Goal: Task Accomplishment & Management: Complete application form

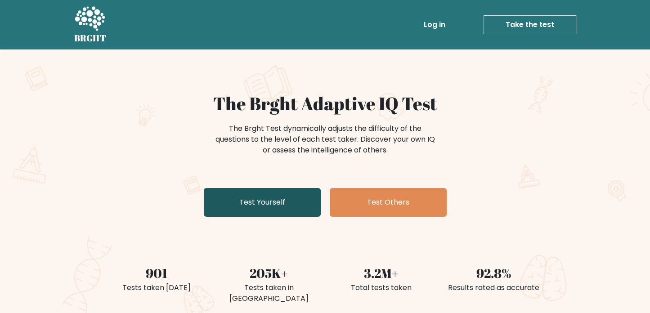
click at [280, 197] on link "Test Yourself" at bounding box center [262, 202] width 117 height 29
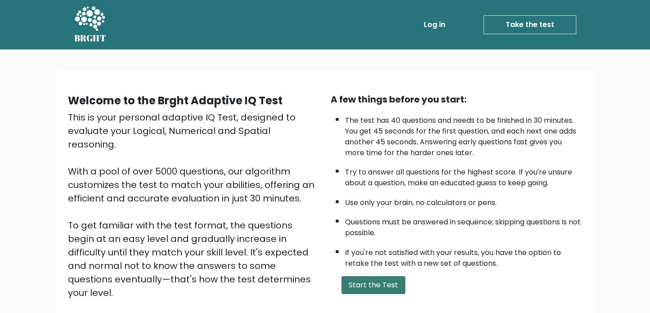
click at [363, 280] on button "Start the Test" at bounding box center [373, 285] width 64 height 18
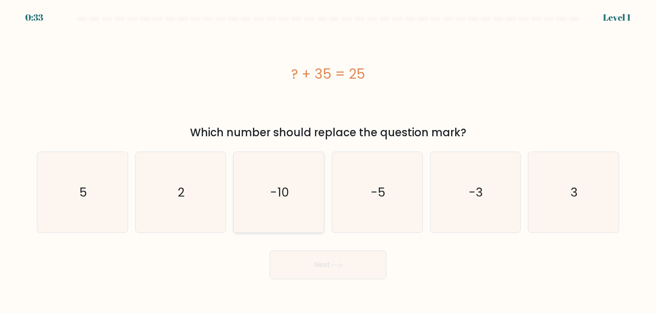
click at [277, 194] on text "-10" at bounding box center [279, 191] width 19 height 17
click at [328, 161] on input "c. -10" at bounding box center [328, 158] width 0 height 4
radio input "true"
click at [354, 264] on button "Next" at bounding box center [328, 264] width 117 height 29
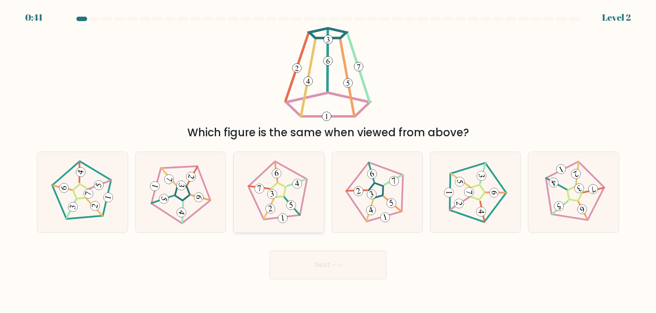
click at [280, 203] on icon at bounding box center [279, 192] width 64 height 64
click at [328, 161] on input "c." at bounding box center [328, 158] width 0 height 4
radio input "true"
click at [580, 196] on 231 at bounding box center [575, 194] width 20 height 19
click at [329, 161] on input "f." at bounding box center [328, 158] width 0 height 4
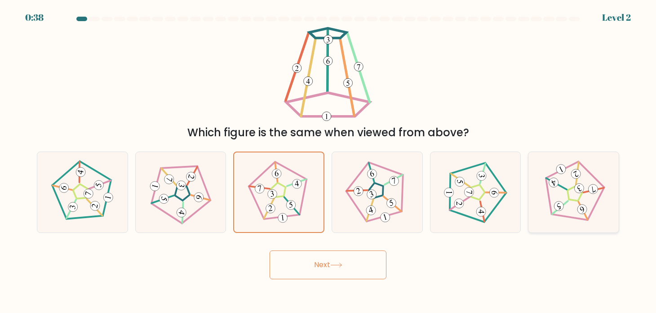
radio input "true"
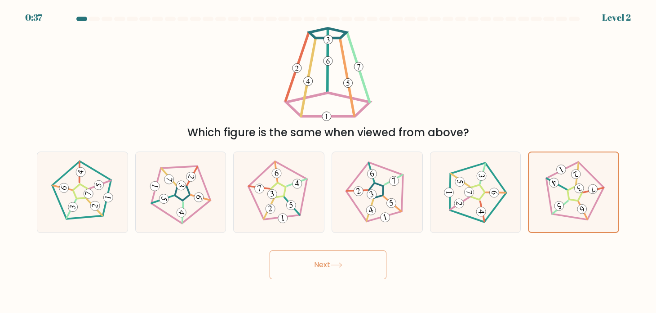
click at [325, 264] on button "Next" at bounding box center [328, 264] width 117 height 29
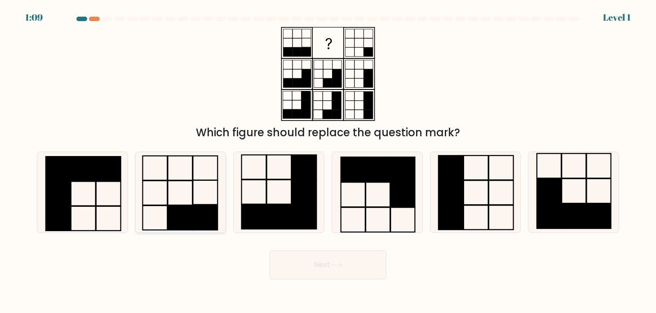
click at [200, 219] on rect at bounding box center [205, 217] width 25 height 24
click at [328, 161] on input "b." at bounding box center [328, 158] width 0 height 4
radio input "true"
click at [352, 261] on button "Next" at bounding box center [328, 264] width 117 height 29
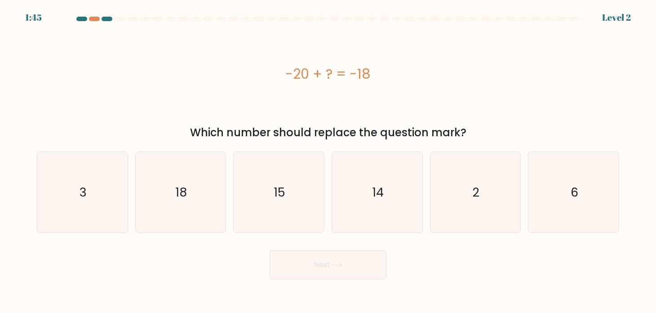
drag, startPoint x: 382, startPoint y: 74, endPoint x: 290, endPoint y: 77, distance: 92.7
click at [290, 77] on div "-20 + ? = -18" at bounding box center [328, 74] width 583 height 20
copy div "20 + ? = -18"
click at [478, 192] on text "2" at bounding box center [476, 191] width 7 height 17
click at [329, 161] on input "e. 2" at bounding box center [328, 158] width 0 height 4
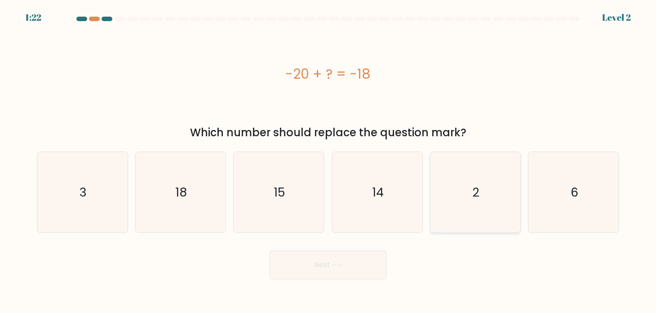
radio input "true"
click at [339, 267] on icon at bounding box center [336, 265] width 12 height 5
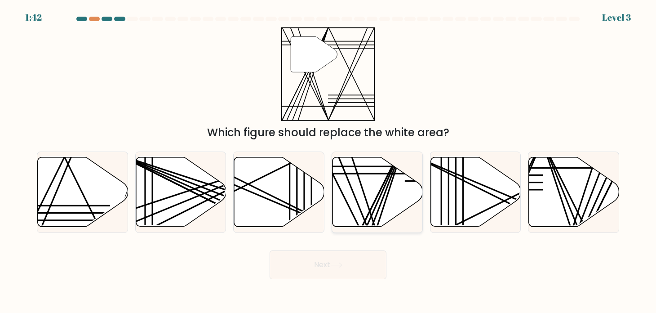
click at [379, 182] on icon at bounding box center [378, 191] width 90 height 69
click at [329, 161] on input "d." at bounding box center [328, 158] width 0 height 4
radio input "true"
click at [328, 270] on button "Next" at bounding box center [328, 264] width 117 height 29
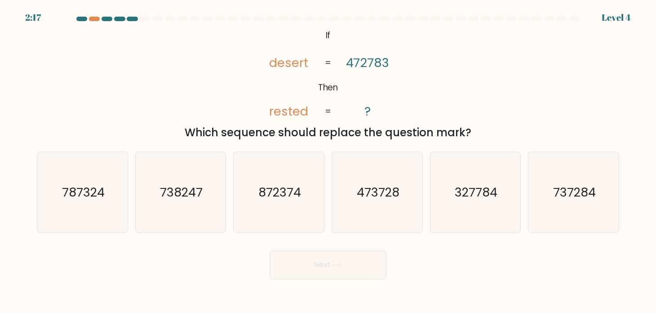
drag, startPoint x: 472, startPoint y: 132, endPoint x: 265, endPoint y: 46, distance: 223.9
click at [265, 46] on div "@import url('https://fonts.googleapis.com/css?family=Abril+Fatface:400,100,100i…" at bounding box center [327, 84] width 593 height 114
copy div "desert rested 472783 ? = = Which sequence should replace the question mark?"
click at [428, 91] on div "@import url('https://fonts.googleapis.com/css?family=Abril+Fatface:400,100,100i…" at bounding box center [327, 84] width 593 height 114
click at [276, 203] on icon "872374" at bounding box center [279, 192] width 80 height 80
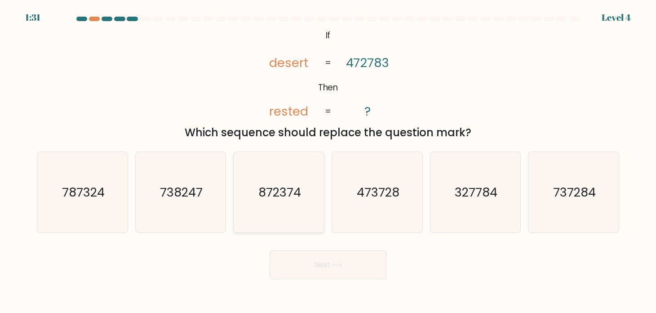
click at [328, 161] on input "c. 872374" at bounding box center [328, 158] width 0 height 4
radio input "true"
click at [320, 264] on button "Next" at bounding box center [328, 264] width 117 height 29
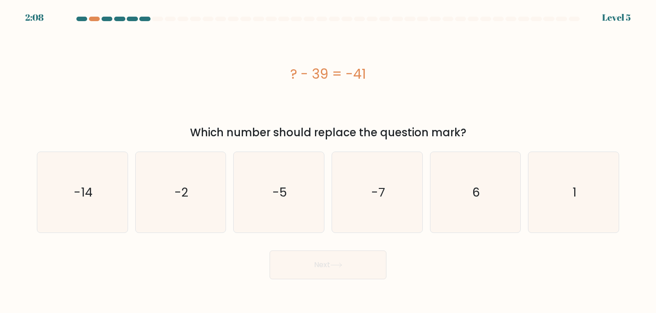
drag, startPoint x: 381, startPoint y: 71, endPoint x: 292, endPoint y: 67, distance: 89.2
click at [292, 67] on div "? - 39 = -41" at bounding box center [328, 74] width 583 height 20
copy div "? - 39 = -41"
click at [174, 197] on text "-2" at bounding box center [181, 191] width 14 height 17
click at [328, 161] on input "b. -2" at bounding box center [328, 158] width 0 height 4
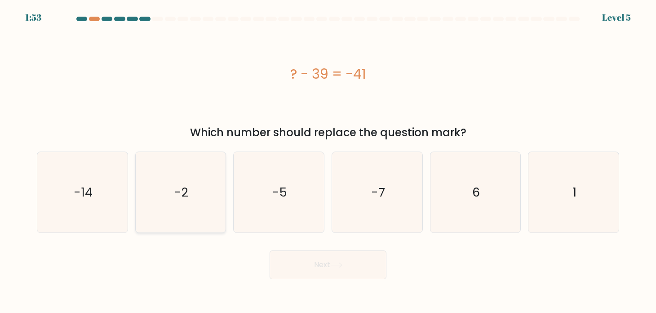
radio input "true"
click at [300, 265] on button "Next" at bounding box center [328, 264] width 117 height 29
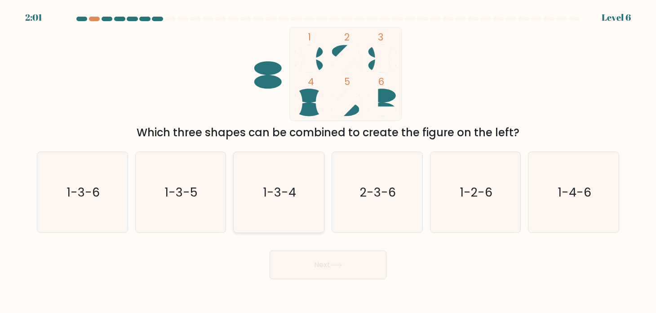
click at [275, 183] on text "1-3-4" at bounding box center [279, 191] width 33 height 17
click at [328, 161] on input "c. 1-3-4" at bounding box center [328, 158] width 0 height 4
radio input "true"
click at [313, 257] on button "Next" at bounding box center [328, 264] width 117 height 29
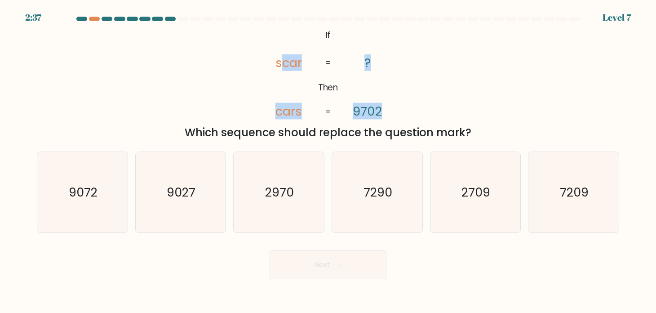
drag, startPoint x: 285, startPoint y: 31, endPoint x: 511, endPoint y: 77, distance: 230.8
click at [408, 103] on div "@import url('https://fonts.googleapis.com/css?family=Abril+Fatface:400,100,100i…" at bounding box center [327, 84] width 593 height 114
click at [464, 77] on div "@import url('https://fonts.googleapis.com/css?family=Abril+Fatface:400,100,100i…" at bounding box center [327, 84] width 593 height 114
drag, startPoint x: 265, startPoint y: 32, endPoint x: 443, endPoint y: 85, distance: 186.2
click at [443, 85] on div "@import url('https://fonts.googleapis.com/css?family=Abril+Fatface:400,100,100i…" at bounding box center [327, 84] width 593 height 114
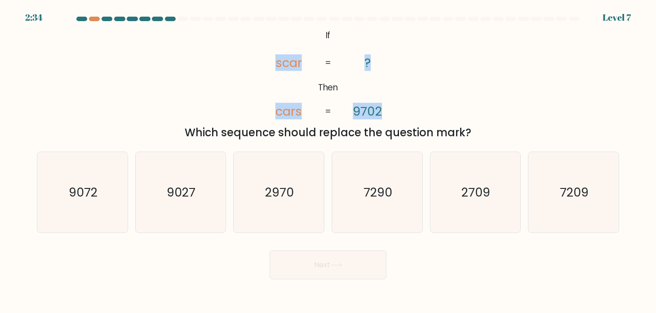
copy icon "scar cars ? 9702"
click at [429, 75] on div "@import url('https://fonts.googleapis.com/css?family=Abril+Fatface:400,100,100i…" at bounding box center [327, 84] width 593 height 114
click at [567, 198] on text "7209" at bounding box center [574, 191] width 29 height 17
click at [329, 161] on input "f. 7209" at bounding box center [328, 158] width 0 height 4
radio input "true"
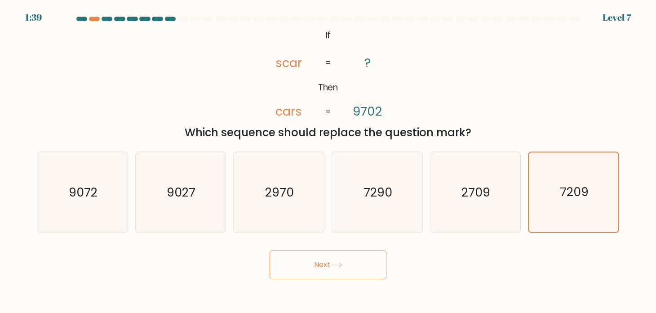
click at [356, 267] on button "Next" at bounding box center [328, 264] width 117 height 29
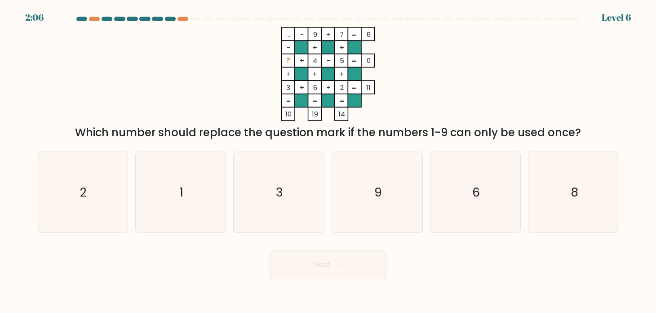
drag, startPoint x: 286, startPoint y: 60, endPoint x: 367, endPoint y: 113, distance: 97.1
click at [366, 113] on icon "... - 9 + 7 6 - + + ? + 4 - 5 0 + + + 3 + 6 + 2 = 11 = = = = 10 19 14 =" at bounding box center [328, 74] width 270 height 94
copy icon "... - 9 + 7 6 - + + ? + 4 - 5 0 + + + 3 + 6 + 2 = 11 = = = = 10 19 14"
click at [462, 68] on icon "... - 9 + 7 6 - + + ? + 4 - 5 0 + + + 3 + 6 + 2 = 11 = = = = 10 19 14 =" at bounding box center [328, 74] width 270 height 94
click at [569, 206] on icon "8" at bounding box center [574, 192] width 80 height 80
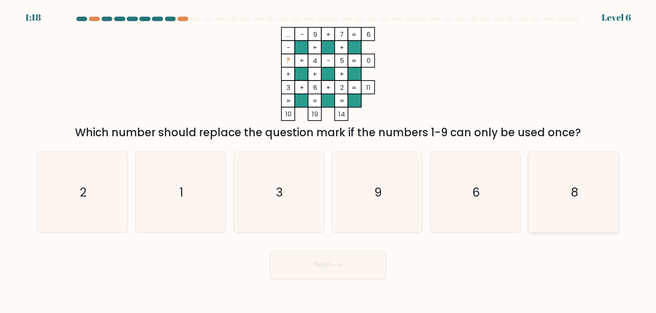
click at [329, 161] on input "f. 8" at bounding box center [328, 158] width 0 height 4
radio input "true"
click at [342, 265] on icon at bounding box center [336, 265] width 11 height 4
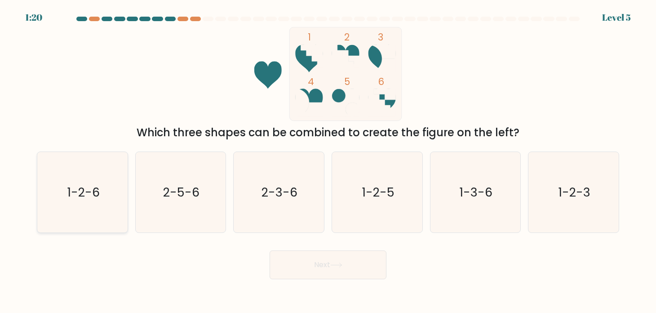
click at [123, 199] on div "1-2-6" at bounding box center [82, 192] width 91 height 81
click at [328, 161] on input "a. 1-2-6" at bounding box center [328, 158] width 0 height 4
radio input "true"
click at [339, 268] on button "Next" at bounding box center [328, 264] width 117 height 29
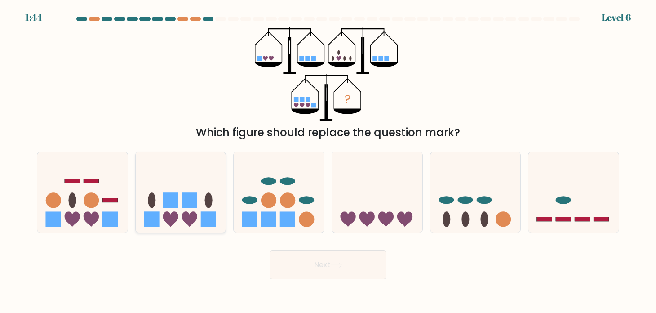
click at [201, 219] on icon at bounding box center [181, 192] width 90 height 75
click at [328, 161] on input "b." at bounding box center [328, 158] width 0 height 4
radio input "true"
click at [318, 259] on button "Next" at bounding box center [328, 264] width 117 height 29
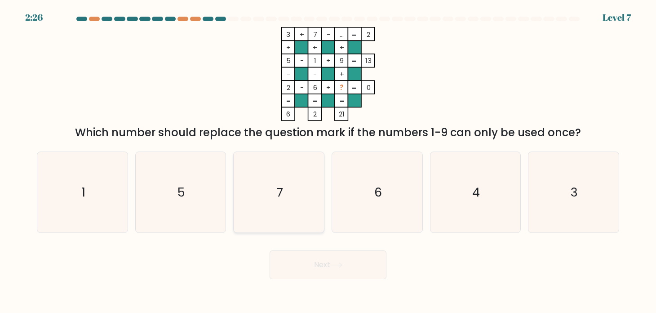
click at [290, 195] on icon "7" at bounding box center [279, 192] width 80 height 80
click at [328, 161] on input "c. 7" at bounding box center [328, 158] width 0 height 4
radio input "true"
click at [308, 264] on button "Next" at bounding box center [328, 264] width 117 height 29
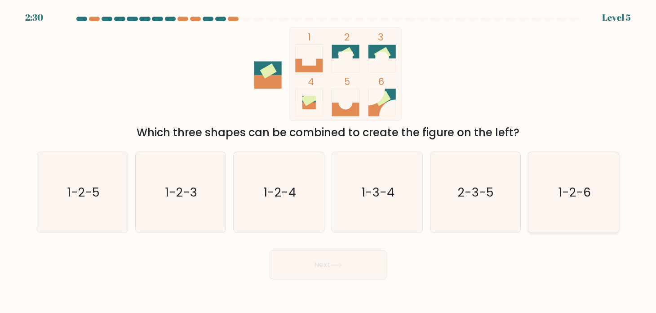
click at [571, 197] on text "1-2-6" at bounding box center [574, 191] width 33 height 17
click at [329, 161] on input "f. 1-2-6" at bounding box center [328, 158] width 0 height 4
radio input "true"
click at [356, 271] on button "Next" at bounding box center [328, 264] width 117 height 29
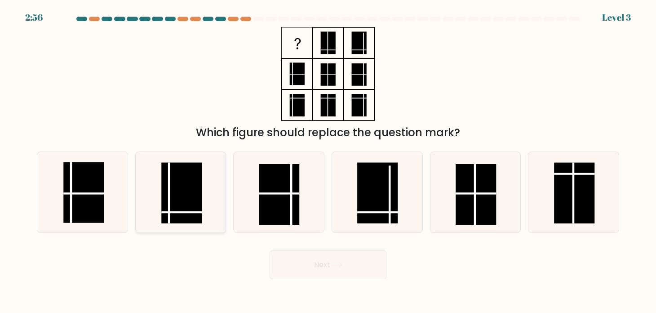
click at [179, 196] on rect at bounding box center [182, 192] width 40 height 61
click at [328, 161] on input "b." at bounding box center [328, 158] width 0 height 4
radio input "true"
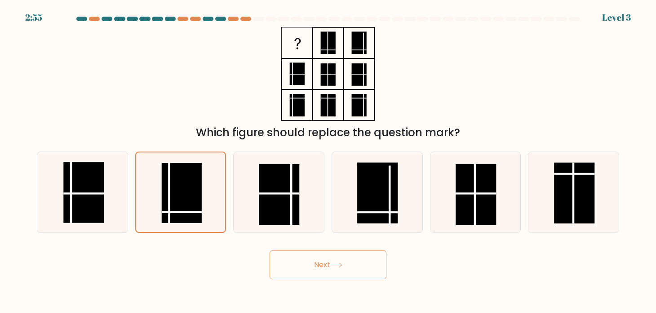
click at [343, 266] on icon at bounding box center [336, 265] width 12 height 5
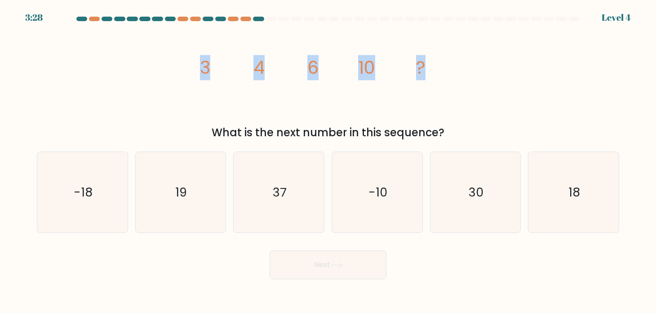
drag, startPoint x: 199, startPoint y: 68, endPoint x: 509, endPoint y: 58, distance: 310.0
click at [509, 58] on div "image/svg+xml 3 4 6 10 ? What is the next number in this sequence?" at bounding box center [327, 84] width 593 height 114
copy g "3 4 6 10 ?"
click at [552, 198] on icon "18" at bounding box center [574, 192] width 80 height 80
click at [329, 161] on input "f. 18" at bounding box center [328, 158] width 0 height 4
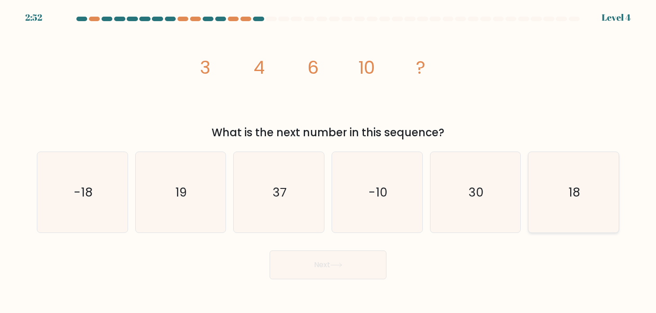
radio input "true"
click at [327, 264] on button "Next" at bounding box center [328, 264] width 117 height 29
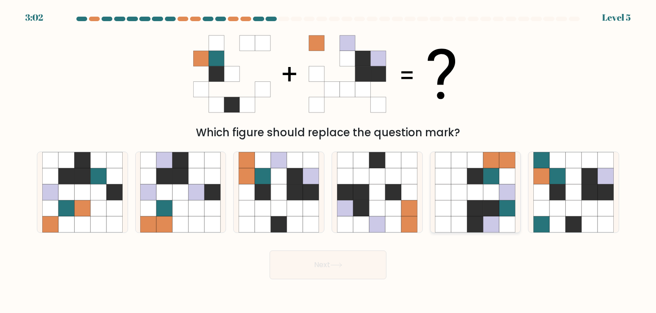
click at [456, 202] on icon at bounding box center [459, 208] width 16 height 16
click at [329, 161] on input "e." at bounding box center [328, 158] width 0 height 4
radio input "true"
click at [171, 201] on icon at bounding box center [164, 208] width 16 height 16
click at [328, 161] on input "b." at bounding box center [328, 158] width 0 height 4
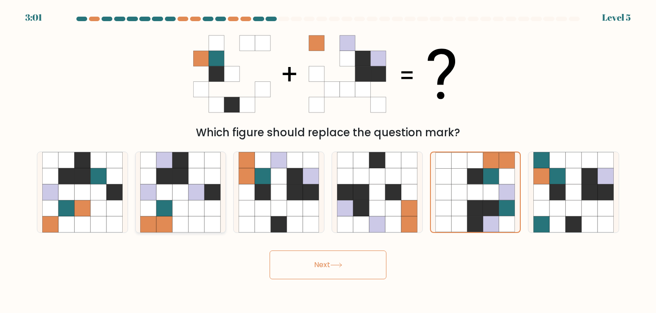
radio input "true"
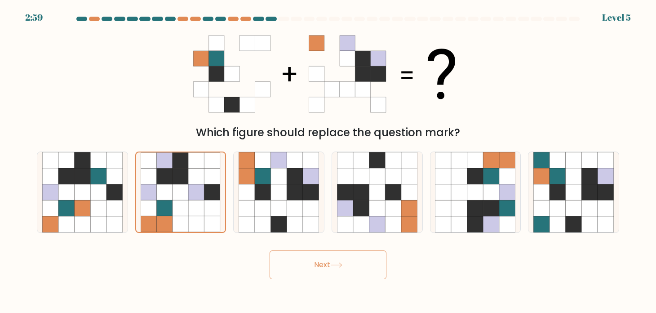
click at [356, 266] on button "Next" at bounding box center [328, 264] width 117 height 29
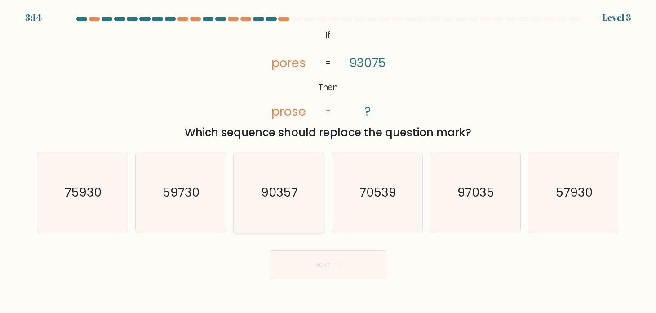
click at [282, 193] on text "90357" at bounding box center [279, 191] width 37 height 17
click at [328, 161] on input "c. 90357" at bounding box center [328, 158] width 0 height 4
radio input "true"
click at [322, 263] on button "Next" at bounding box center [328, 264] width 117 height 29
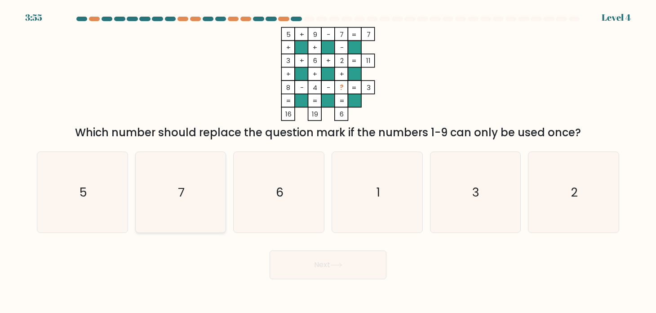
click at [167, 187] on icon "7" at bounding box center [180, 192] width 80 height 80
click at [328, 161] on input "b. 7" at bounding box center [328, 158] width 0 height 4
radio input "true"
click at [381, 183] on icon "1" at bounding box center [377, 192] width 80 height 80
click at [329, 161] on input "d. 1" at bounding box center [328, 158] width 0 height 4
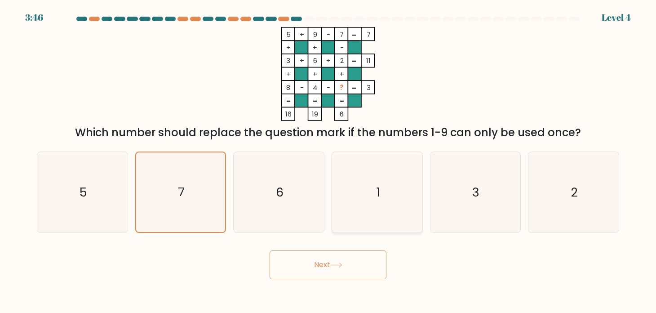
radio input "true"
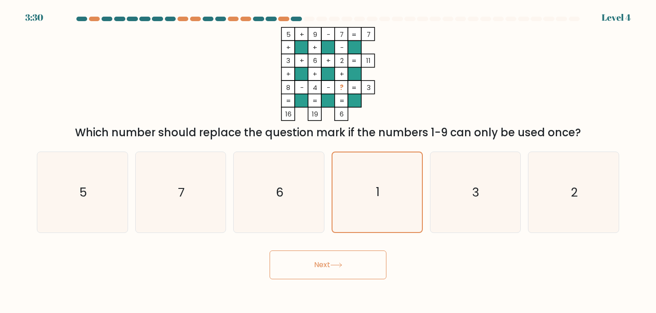
click at [336, 259] on button "Next" at bounding box center [328, 264] width 117 height 29
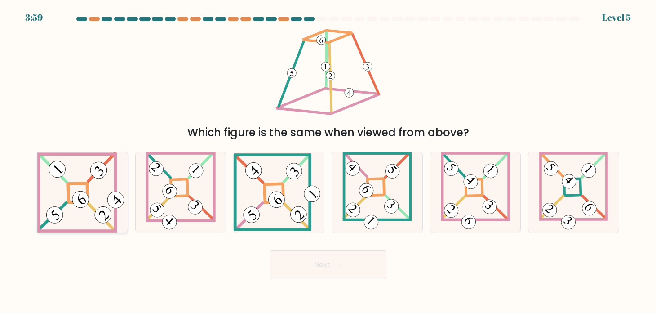
click at [76, 189] on icon at bounding box center [82, 192] width 90 height 80
click at [328, 161] on input "a." at bounding box center [328, 158] width 0 height 4
radio input "true"
click at [339, 254] on button "Next" at bounding box center [328, 264] width 117 height 29
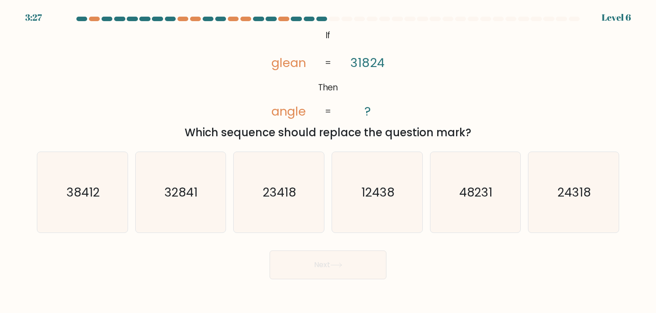
click at [431, 267] on div "Next" at bounding box center [327, 262] width 593 height 36
drag, startPoint x: 434, startPoint y: 259, endPoint x: 549, endPoint y: 228, distance: 119.5
click at [434, 259] on div "Next" at bounding box center [327, 262] width 593 height 36
click at [589, 193] on text "24318" at bounding box center [574, 191] width 33 height 17
click at [329, 161] on input "f. 24318" at bounding box center [328, 158] width 0 height 4
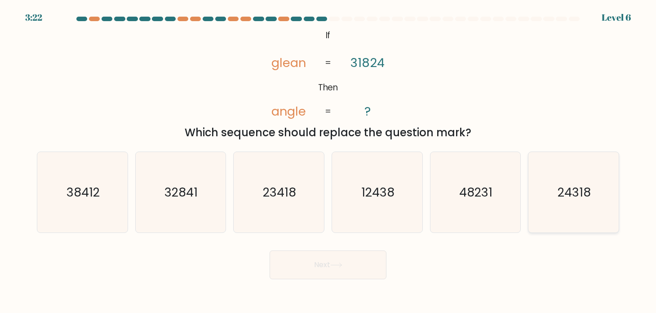
radio input "true"
click at [295, 268] on button "Next" at bounding box center [328, 264] width 117 height 29
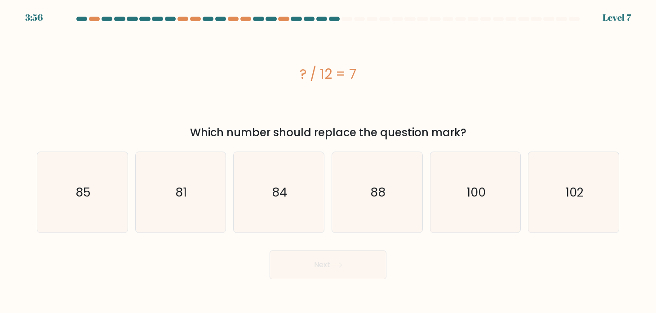
drag, startPoint x: 363, startPoint y: 76, endPoint x: 296, endPoint y: 73, distance: 66.6
click at [296, 73] on div "? / 12 = 7" at bounding box center [328, 74] width 583 height 20
copy div "? / 12 = 7"
click at [291, 200] on icon "84" at bounding box center [279, 192] width 80 height 80
click at [328, 161] on input "c. 84" at bounding box center [328, 158] width 0 height 4
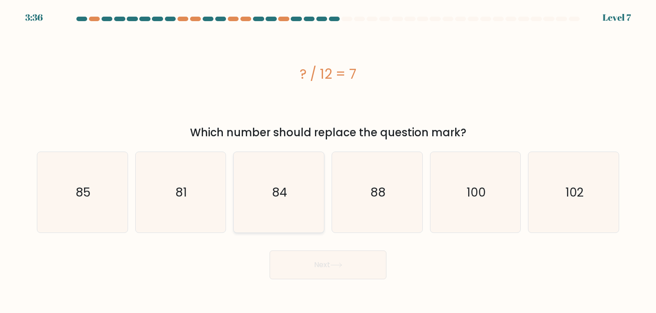
radio input "true"
click at [316, 259] on button "Next" at bounding box center [328, 264] width 117 height 29
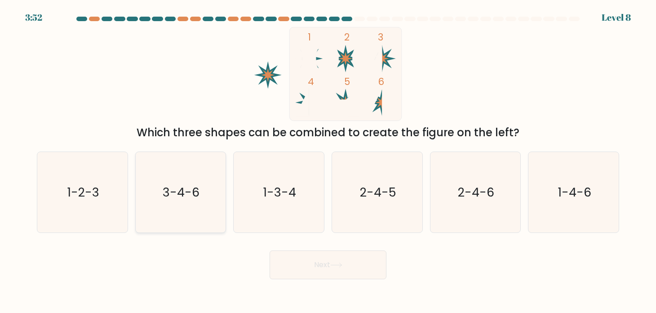
click at [194, 198] on text "3-4-6" at bounding box center [181, 191] width 37 height 17
click at [328, 161] on input "b. 3-4-6" at bounding box center [328, 158] width 0 height 4
radio input "true"
click at [315, 260] on button "Next" at bounding box center [328, 264] width 117 height 29
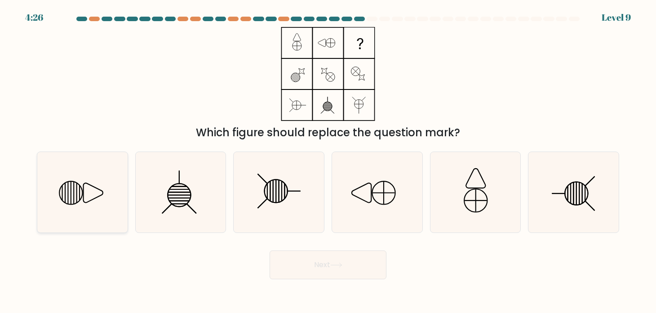
click at [108, 206] on icon at bounding box center [82, 192] width 80 height 80
click at [328, 161] on input "a." at bounding box center [328, 158] width 0 height 4
radio input "true"
drag, startPoint x: 318, startPoint y: 263, endPoint x: 328, endPoint y: 262, distance: 10.0
click at [319, 263] on button "Next" at bounding box center [328, 264] width 117 height 29
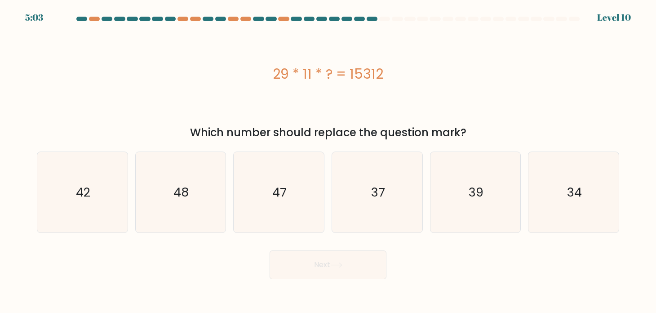
drag, startPoint x: 399, startPoint y: 80, endPoint x: 259, endPoint y: 76, distance: 140.8
click at [259, 76] on div "29 * 11 * ? = 15312" at bounding box center [328, 74] width 583 height 20
copy div "29 * 11 * ? = 15312"
click at [202, 203] on icon "48" at bounding box center [180, 192] width 80 height 80
click at [328, 161] on input "b. 48" at bounding box center [328, 158] width 0 height 4
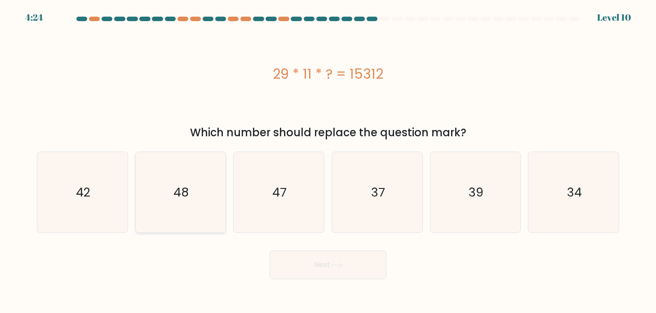
radio input "true"
click at [320, 259] on button "Next" at bounding box center [328, 264] width 117 height 29
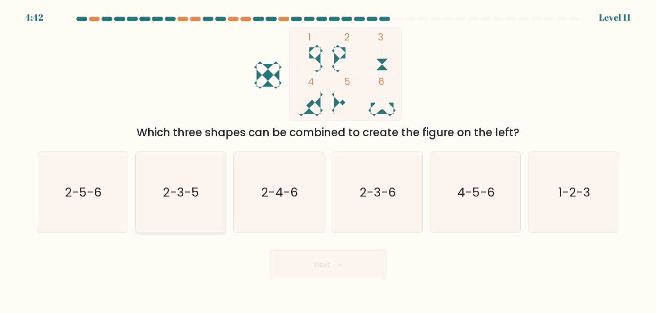
click at [198, 196] on text "2-3-5" at bounding box center [182, 191] width 36 height 17
click at [328, 161] on input "b. 2-3-5" at bounding box center [328, 158] width 0 height 4
radio input "true"
click at [328, 271] on button "Next" at bounding box center [328, 264] width 117 height 29
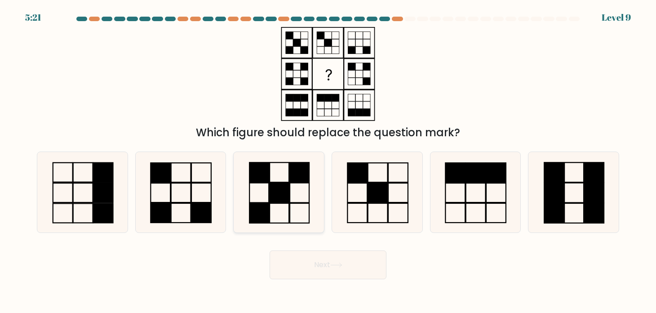
click at [286, 187] on rect at bounding box center [279, 193] width 19 height 20
click at [328, 161] on input "c." at bounding box center [328, 158] width 0 height 4
radio input "true"
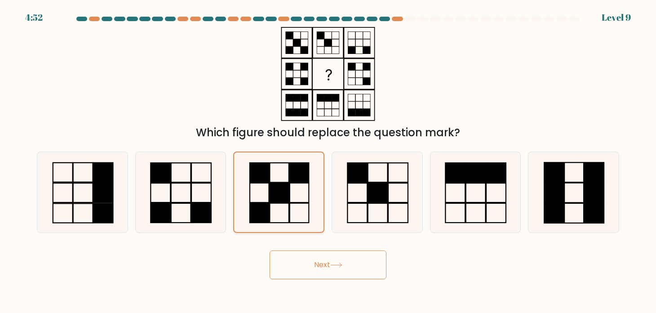
click at [272, 201] on rect at bounding box center [279, 192] width 19 height 19
click at [328, 161] on input "c." at bounding box center [328, 158] width 0 height 4
click at [326, 263] on button "Next" at bounding box center [328, 264] width 117 height 29
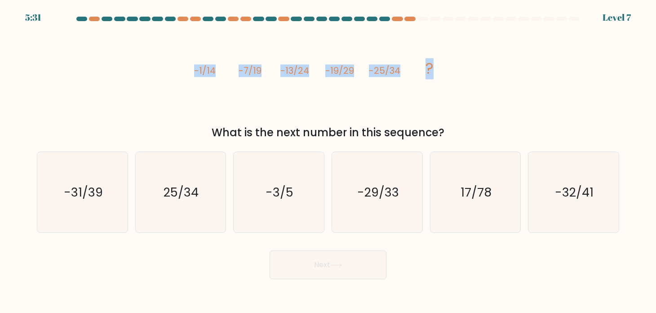
drag, startPoint x: 193, startPoint y: 75, endPoint x: 504, endPoint y: 97, distance: 312.4
click at [504, 97] on div "image/svg+xml -1/14 -7/19 -13/24 -19/29 -25/34 ? What is the next number in thi…" at bounding box center [327, 84] width 593 height 114
copy g "-1/14 -7/19 -13/24 -19/29 -25/34 ?"
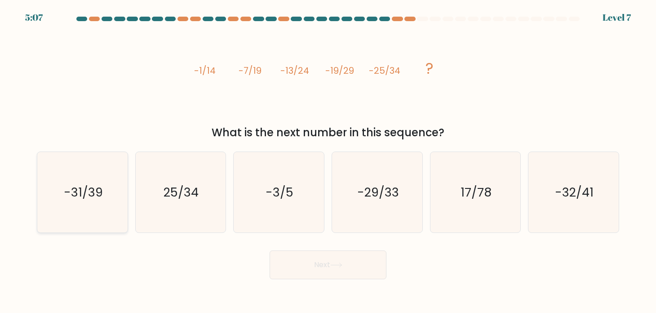
click at [83, 188] on text "-31/39" at bounding box center [83, 191] width 39 height 17
click at [328, 161] on input "a. -31/39" at bounding box center [328, 158] width 0 height 4
radio input "true"
click at [347, 264] on button "Next" at bounding box center [328, 264] width 117 height 29
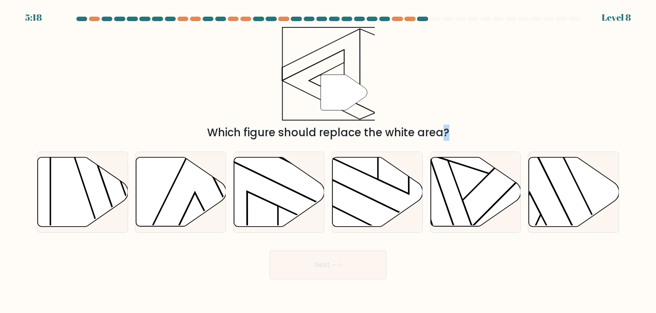
drag, startPoint x: 385, startPoint y: 193, endPoint x: 362, endPoint y: 134, distance: 63.5
click at [362, 134] on form at bounding box center [328, 148] width 656 height 263
click at [370, 183] on icon at bounding box center [378, 191] width 90 height 69
click at [329, 161] on input "d." at bounding box center [328, 158] width 0 height 4
radio input "true"
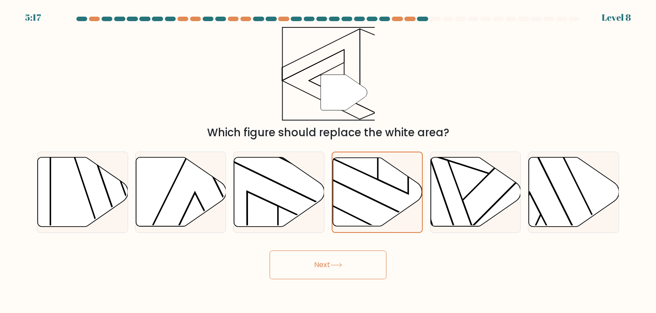
click at [336, 266] on icon at bounding box center [336, 265] width 12 height 5
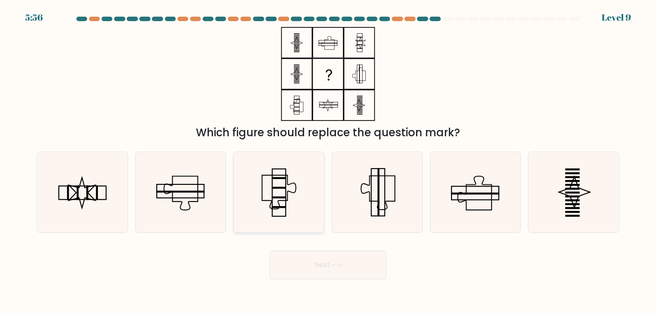
click at [284, 201] on icon at bounding box center [279, 192] width 80 height 80
click at [328, 161] on input "c." at bounding box center [328, 158] width 0 height 4
radio input "true"
click at [317, 271] on button "Next" at bounding box center [328, 264] width 117 height 29
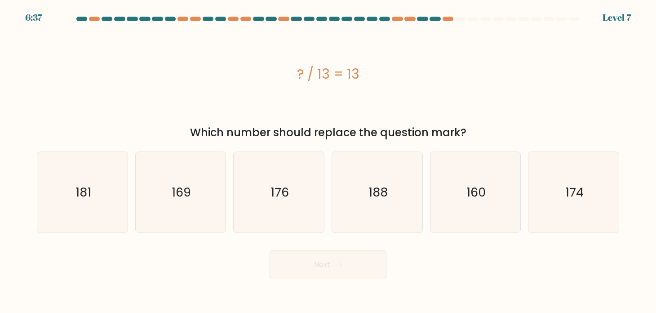
click at [291, 78] on div "? / 13 = 13" at bounding box center [328, 74] width 583 height 20
drag, startPoint x: 299, startPoint y: 78, endPoint x: 367, endPoint y: 80, distance: 68.8
click at [367, 80] on div "? / 13 = 13" at bounding box center [328, 74] width 583 height 20
copy div "? / 13 = 13"
click at [205, 202] on icon "169" at bounding box center [180, 192] width 80 height 80
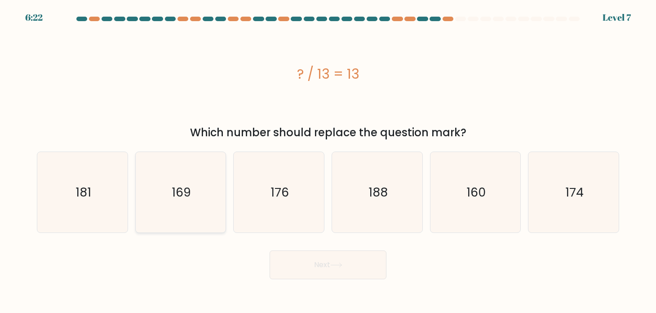
click at [328, 161] on input "b. 169" at bounding box center [328, 158] width 0 height 4
radio input "true"
click at [330, 259] on button "Next" at bounding box center [328, 264] width 117 height 29
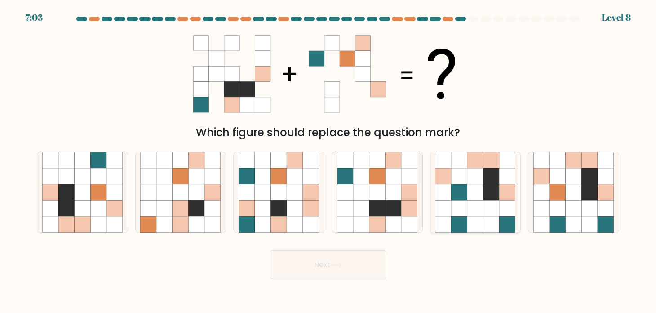
click at [481, 188] on icon at bounding box center [476, 192] width 16 height 16
click at [329, 161] on input "e." at bounding box center [328, 158] width 0 height 4
radio input "true"
click at [360, 254] on button "Next" at bounding box center [328, 264] width 117 height 29
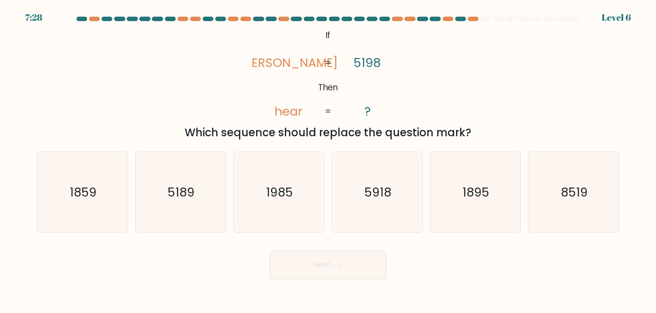
click at [422, 265] on div "Next" at bounding box center [327, 262] width 593 height 36
click at [303, 205] on icon "1985" at bounding box center [279, 192] width 80 height 80
click at [328, 161] on input "c. 1985" at bounding box center [328, 158] width 0 height 4
radio input "true"
click at [321, 268] on button "Next" at bounding box center [328, 264] width 117 height 29
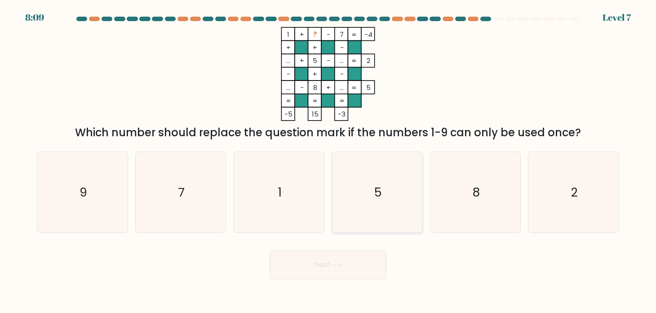
click at [392, 191] on icon "5" at bounding box center [377, 192] width 80 height 80
click at [329, 161] on input "d. 5" at bounding box center [328, 158] width 0 height 4
radio input "true"
click at [360, 263] on button "Next" at bounding box center [328, 264] width 117 height 29
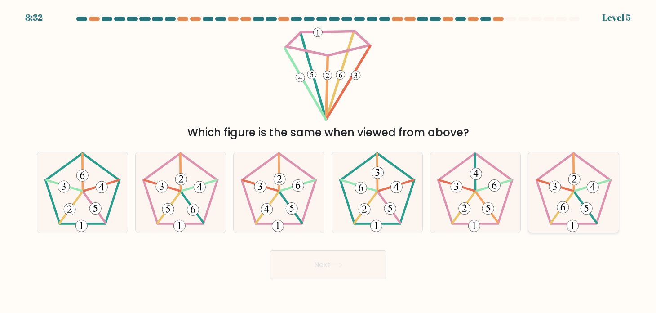
click at [576, 198] on icon at bounding box center [574, 192] width 80 height 80
click at [329, 161] on input "f." at bounding box center [328, 158] width 0 height 4
radio input "true"
click at [379, 268] on button "Next" at bounding box center [328, 264] width 117 height 29
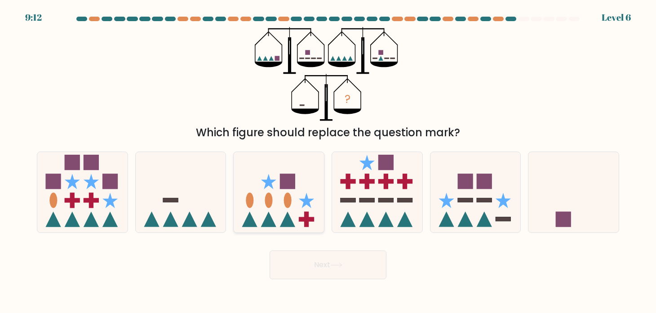
click at [299, 194] on icon at bounding box center [279, 192] width 90 height 75
click at [328, 161] on input "c." at bounding box center [328, 158] width 0 height 4
radio input "true"
click at [337, 261] on button "Next" at bounding box center [328, 264] width 117 height 29
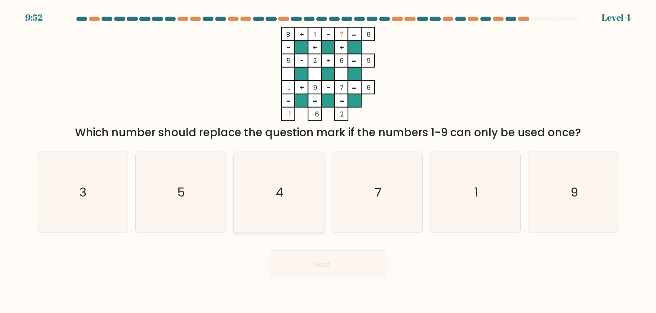
drag, startPoint x: 290, startPoint y: 197, endPoint x: 291, endPoint y: 202, distance: 5.0
click at [290, 197] on icon "4" at bounding box center [279, 192] width 80 height 80
click at [328, 161] on input "c. 4" at bounding box center [328, 158] width 0 height 4
radio input "true"
click at [314, 256] on button "Next" at bounding box center [328, 264] width 117 height 29
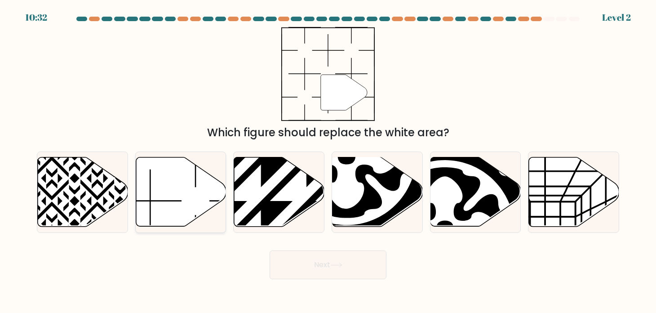
click at [194, 192] on icon at bounding box center [181, 191] width 90 height 69
click at [328, 161] on input "b." at bounding box center [328, 158] width 0 height 4
radio input "true"
click at [316, 259] on button "Next" at bounding box center [328, 264] width 117 height 29
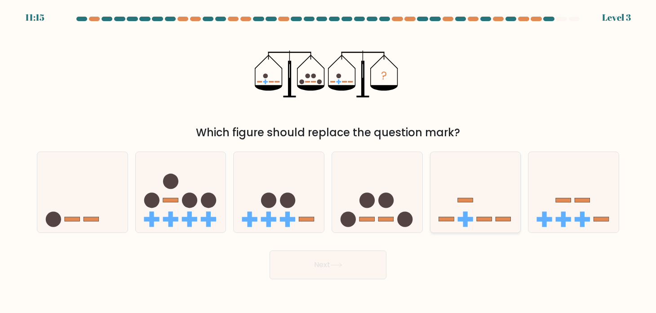
click at [476, 203] on icon at bounding box center [476, 192] width 90 height 75
click at [329, 161] on input "e." at bounding box center [328, 158] width 0 height 4
radio input "true"
click at [367, 263] on button "Next" at bounding box center [328, 264] width 117 height 29
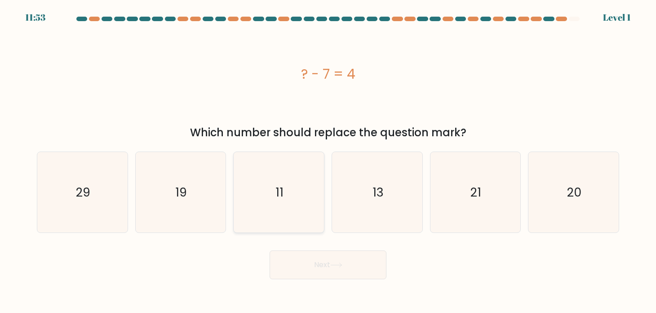
click at [300, 192] on icon "11" at bounding box center [279, 192] width 80 height 80
click at [328, 161] on input "c. 11" at bounding box center [328, 158] width 0 height 4
radio input "true"
click at [344, 262] on button "Next" at bounding box center [328, 264] width 117 height 29
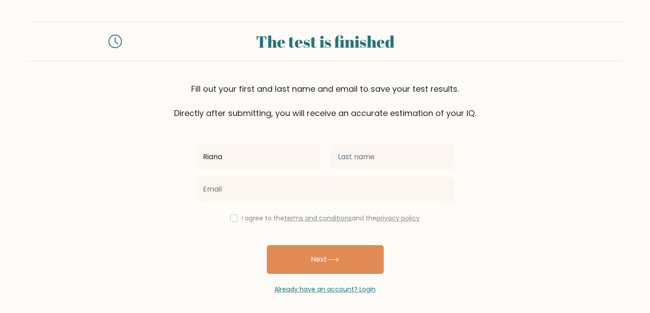
type input "Riana"
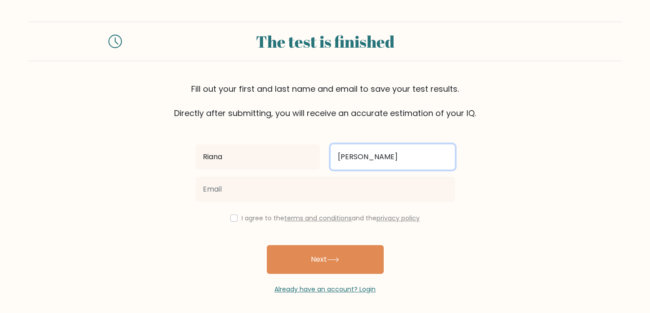
type input "Acosta"
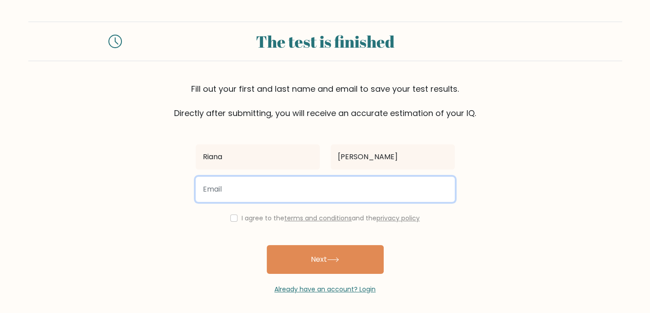
click at [257, 186] on input "email" at bounding box center [325, 189] width 259 height 25
type input "rianneb20@gmail.com"
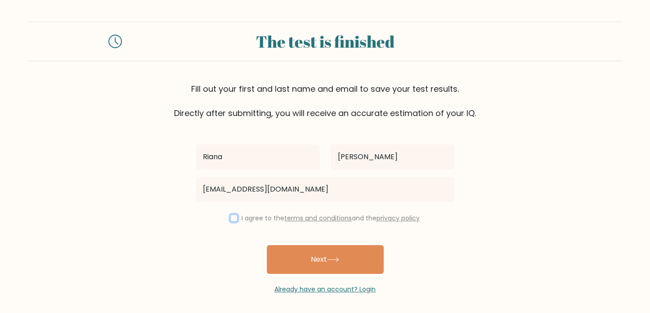
click at [230, 218] on input "checkbox" at bounding box center [233, 217] width 7 height 7
checkbox input "true"
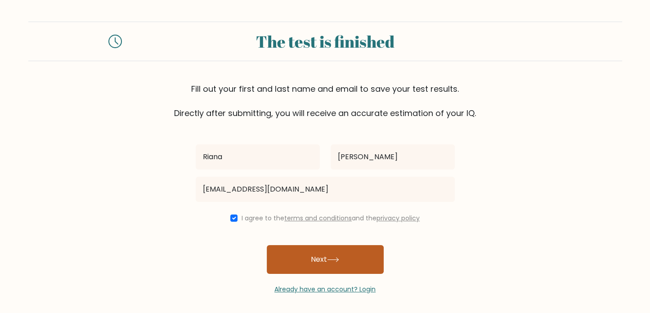
click at [338, 259] on icon at bounding box center [332, 260] width 11 height 4
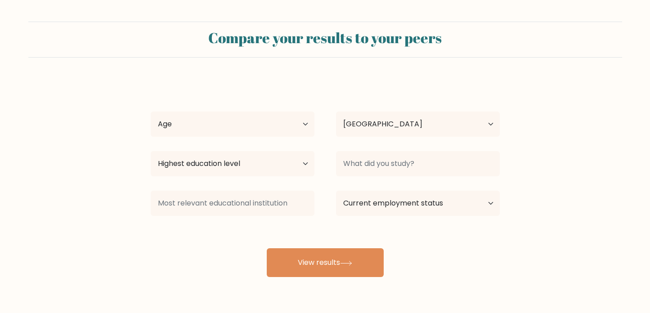
select select "PH"
click at [304, 122] on select "Age Under [DEMOGRAPHIC_DATA] [DEMOGRAPHIC_DATA] [DEMOGRAPHIC_DATA] [DEMOGRAPHIC…" at bounding box center [233, 124] width 164 height 25
select select "45_54"
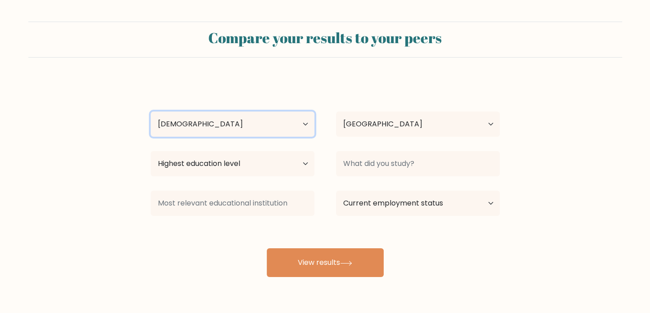
click at [151, 112] on select "Age Under [DEMOGRAPHIC_DATA] [DEMOGRAPHIC_DATA] [DEMOGRAPHIC_DATA] [DEMOGRAPHIC…" at bounding box center [233, 124] width 164 height 25
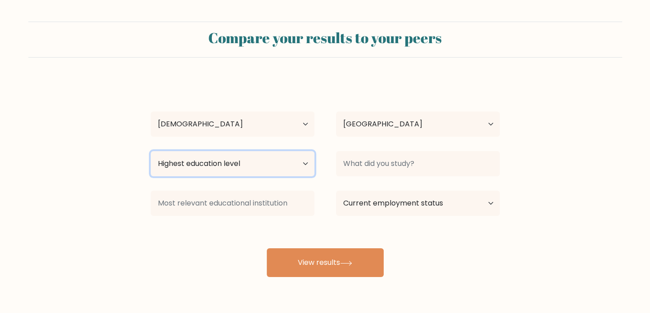
click at [308, 160] on select "Highest education level No schooling Primary Lower Secondary Upper Secondary Oc…" at bounding box center [233, 163] width 164 height 25
select select "upper_secondary"
click at [151, 151] on select "Highest education level No schooling Primary Lower Secondary Upper Secondary Oc…" at bounding box center [233, 163] width 164 height 25
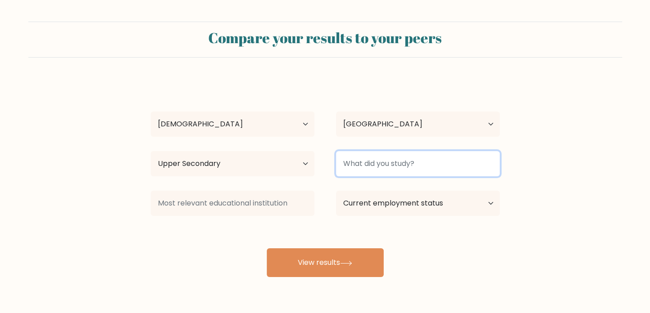
click at [444, 167] on input at bounding box center [418, 163] width 164 height 25
click at [444, 166] on input at bounding box center [418, 163] width 164 height 25
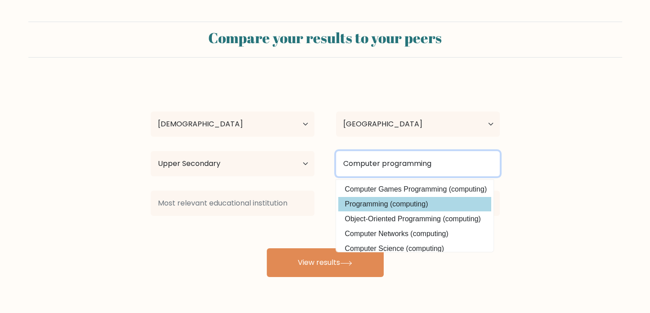
type input "Computer programming"
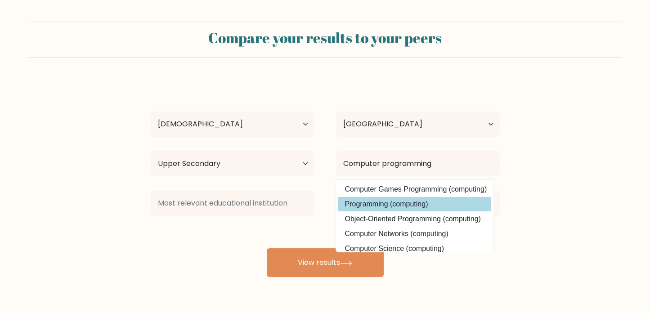
click at [392, 205] on div "Riana Acosta Age Under 18 years old 18-24 years old 25-34 years old 35-44 years…" at bounding box center [325, 178] width 360 height 198
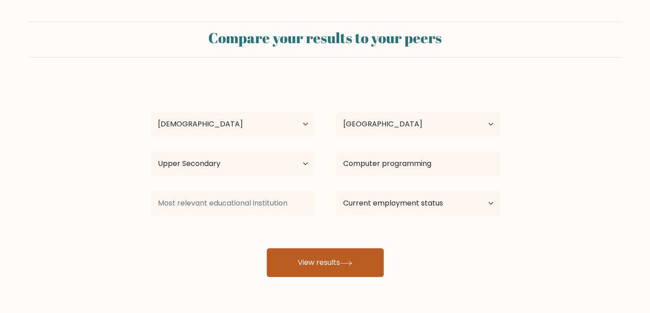
click at [358, 261] on button "View results" at bounding box center [325, 262] width 117 height 29
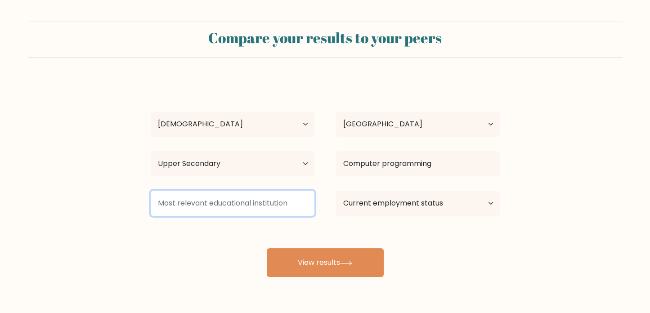
click at [228, 209] on input at bounding box center [233, 203] width 164 height 25
click at [231, 199] on input at bounding box center [233, 203] width 164 height 25
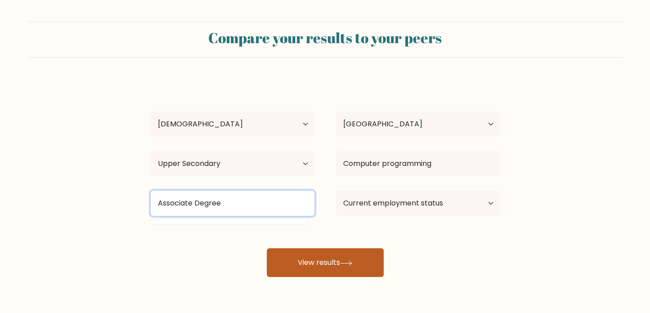
type input "Associate Degree"
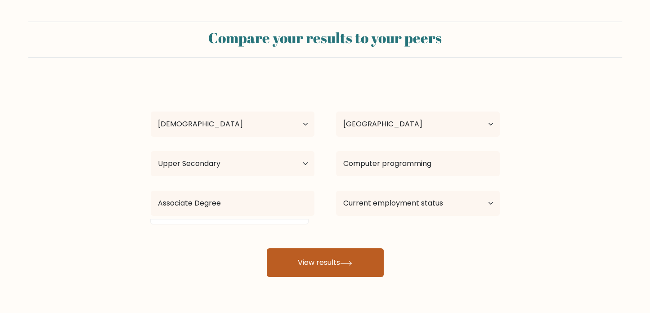
click at [309, 254] on button "View results" at bounding box center [325, 262] width 117 height 29
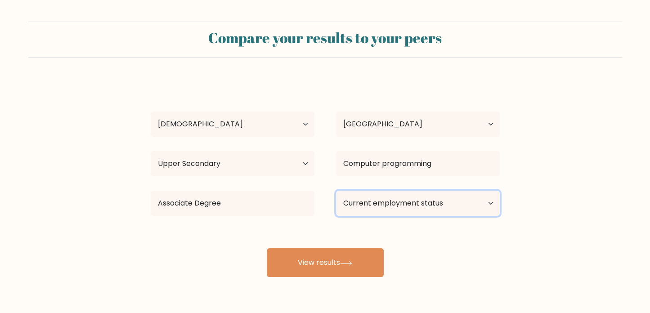
click at [491, 204] on select "Current employment status Employed Student Retired Other / prefer not to answer" at bounding box center [418, 203] width 164 height 25
select select "other"
click at [336, 191] on select "Current employment status Employed Student Retired Other / prefer not to answer" at bounding box center [418, 203] width 164 height 25
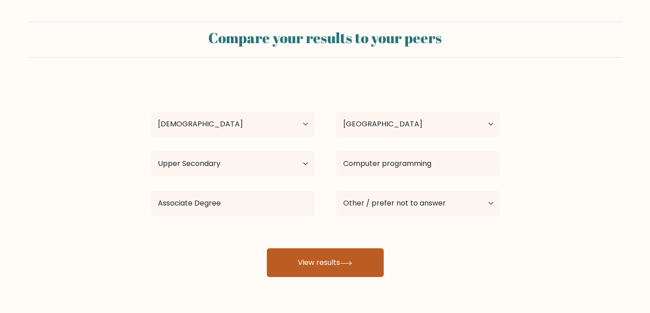
click at [368, 257] on button "View results" at bounding box center [325, 262] width 117 height 29
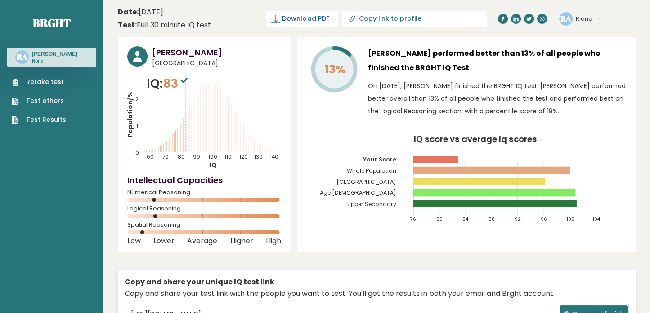
click at [329, 19] on span "Download PDF" at bounding box center [305, 18] width 47 height 9
